Goal: Find specific page/section: Find specific page/section

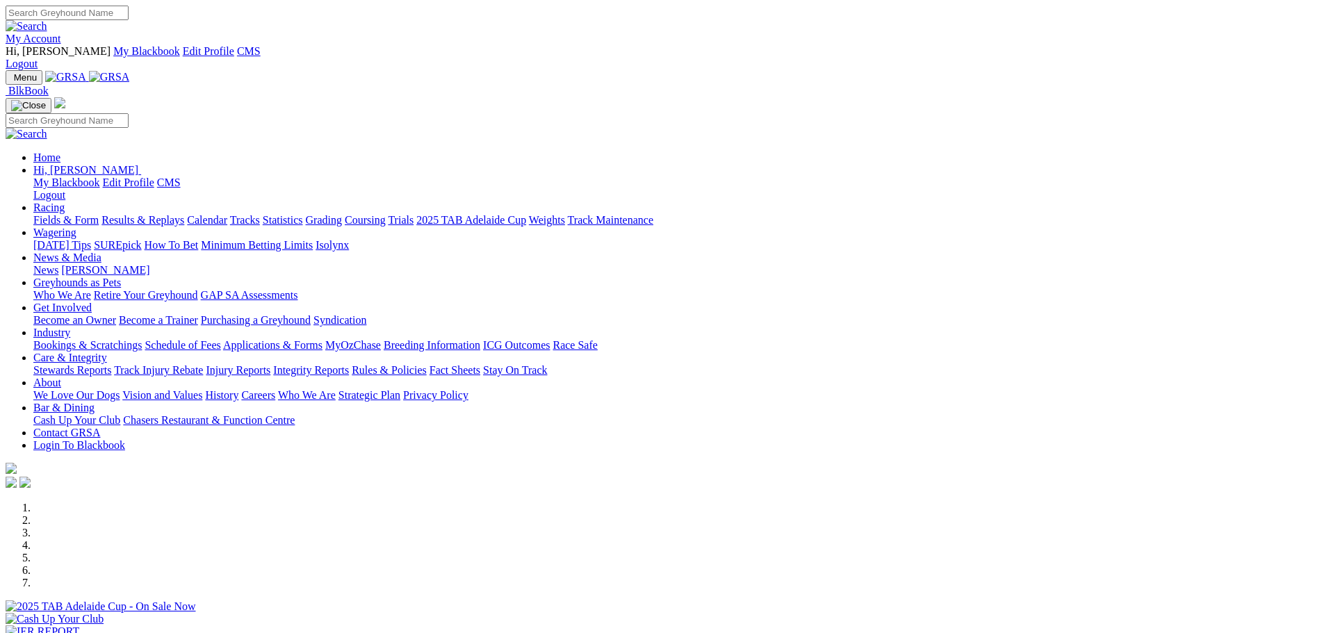
drag, startPoint x: 168, startPoint y: 103, endPoint x: 178, endPoint y: 103, distance: 9.7
click at [99, 214] on link "Fields & Form" at bounding box center [65, 220] width 65 height 12
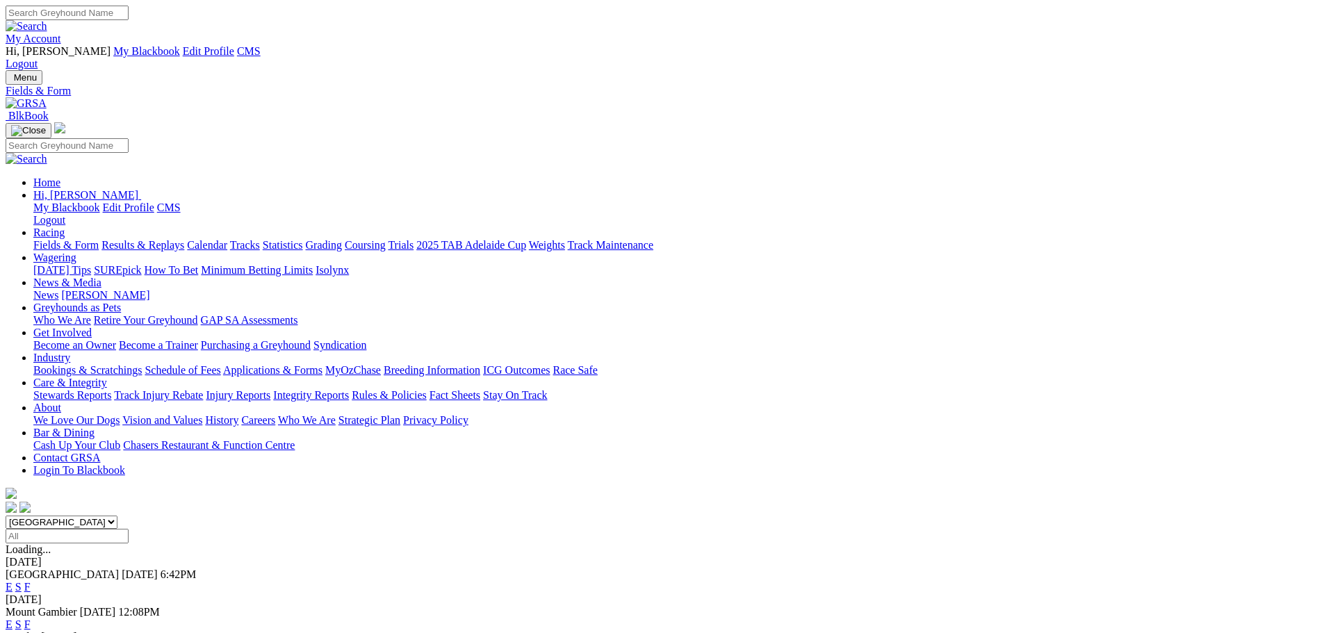
click at [31, 581] on link "F" at bounding box center [27, 587] width 6 height 12
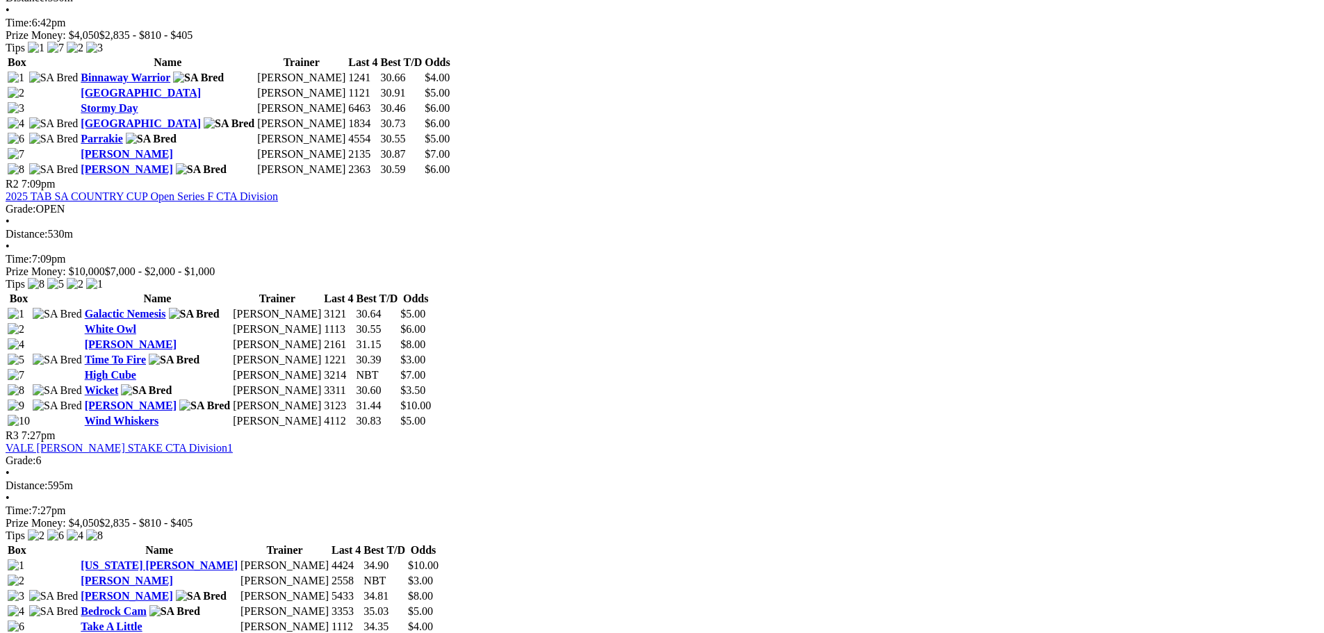
scroll to position [904, 0]
